Goal: Information Seeking & Learning: Learn about a topic

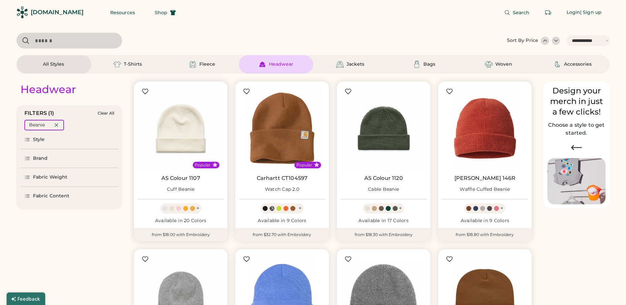
select select "*****"
drag, startPoint x: 355, startPoint y: 63, endPoint x: 359, endPoint y: 64, distance: 4.3
click at [357, 64] on div "Jackets" at bounding box center [355, 64] width 18 height 7
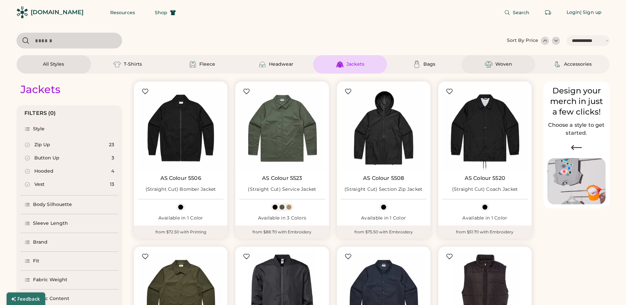
click at [503, 69] on div "Woven" at bounding box center [498, 64] width 74 height 18
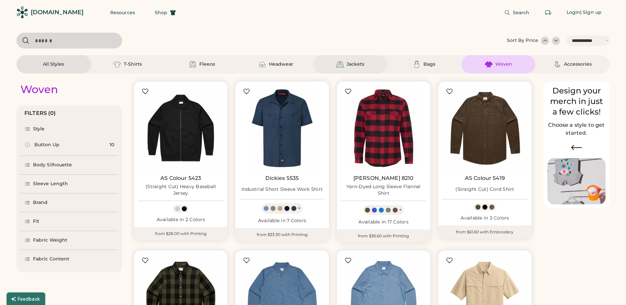
click at [362, 67] on div "Jackets" at bounding box center [355, 64] width 18 height 7
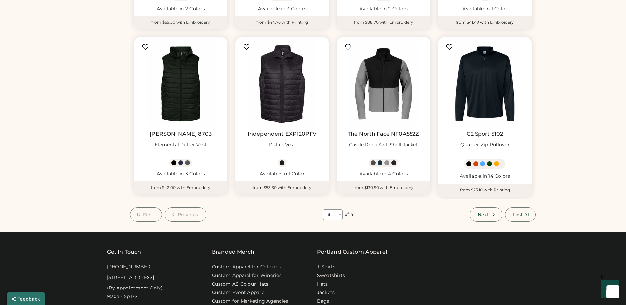
scroll to position [363, 0]
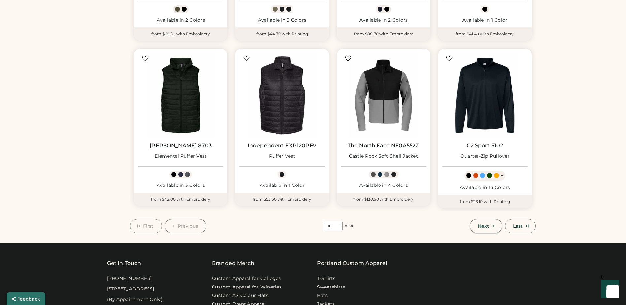
click at [485, 227] on span "Next" at bounding box center [483, 226] width 11 height 5
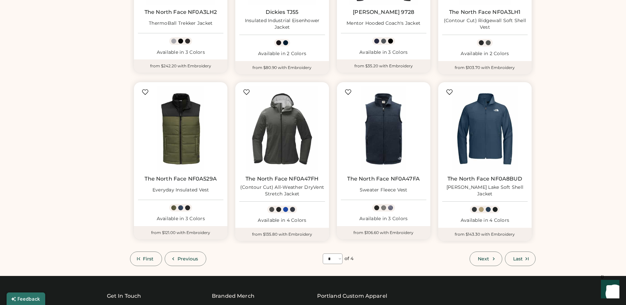
scroll to position [326, 0]
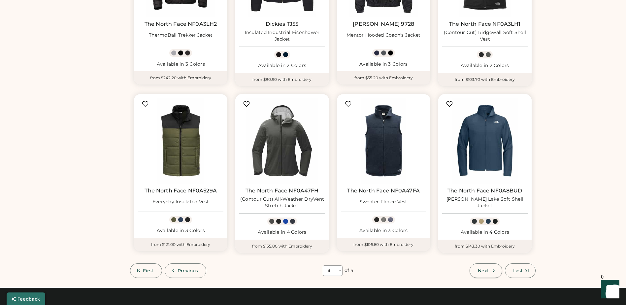
click at [492, 269] on icon at bounding box center [493, 270] width 6 height 6
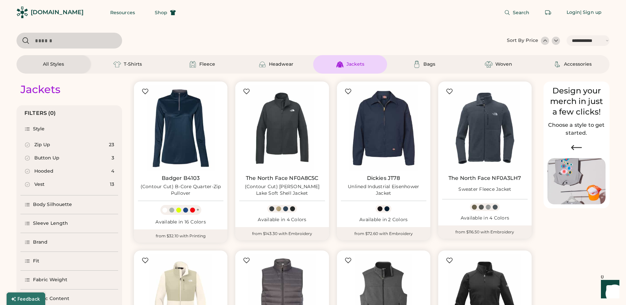
click at [43, 67] on div "All Styles" at bounding box center [53, 64] width 21 height 7
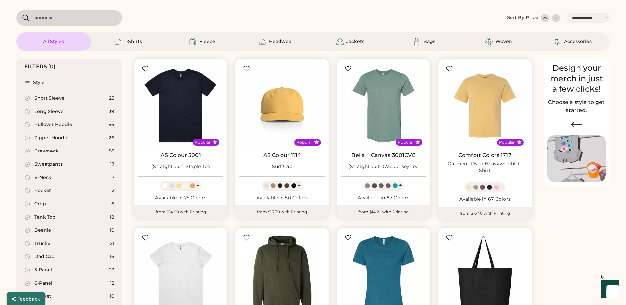
scroll to position [33, 0]
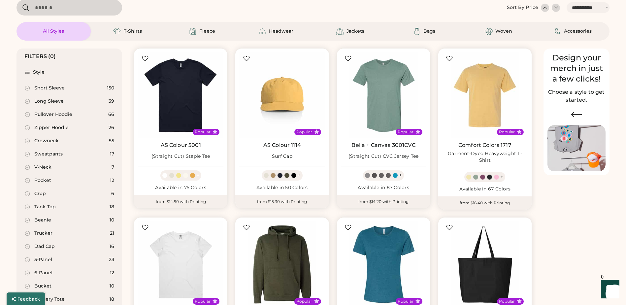
drag, startPoint x: 52, startPoint y: 113, endPoint x: 56, endPoint y: 114, distance: 4.6
click at [51, 113] on div "Pullover Hoodie" at bounding box center [53, 114] width 38 height 7
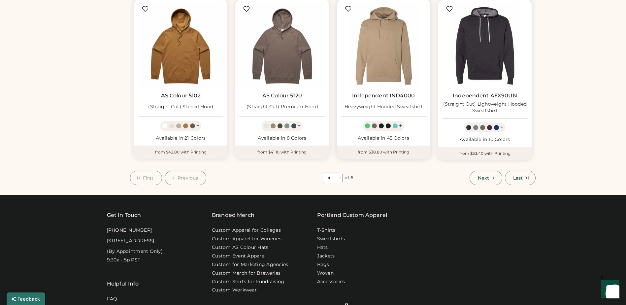
scroll to position [429, 0]
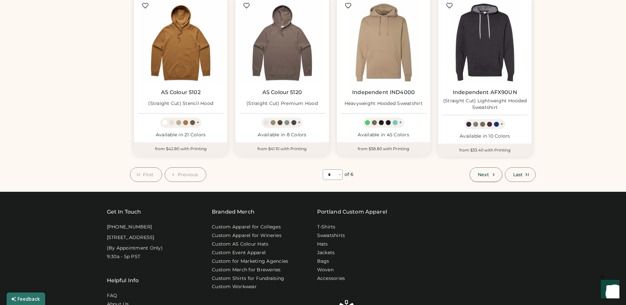
click at [481, 174] on button "Next" at bounding box center [485, 174] width 32 height 15
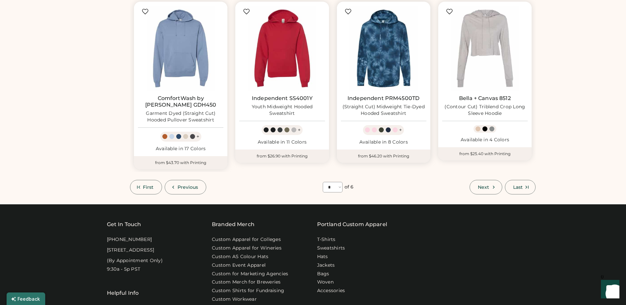
scroll to position [429, 0]
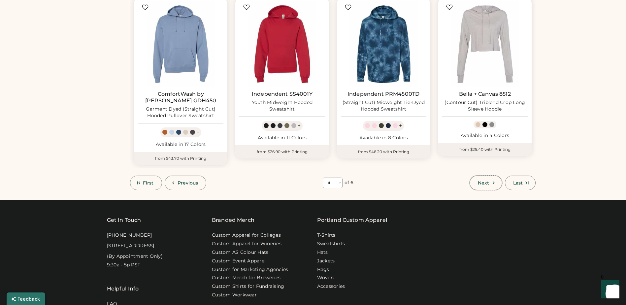
click at [492, 180] on icon at bounding box center [493, 183] width 6 height 6
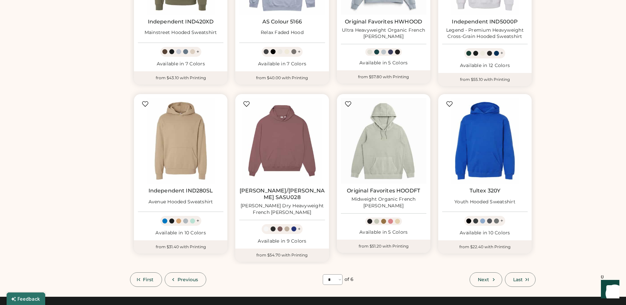
scroll to position [359, 0]
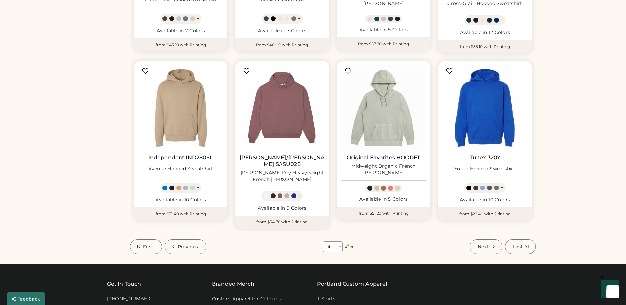
click at [517, 244] on span "Last" at bounding box center [518, 246] width 10 height 5
select select "*"
